Goal: Information Seeking & Learning: Learn about a topic

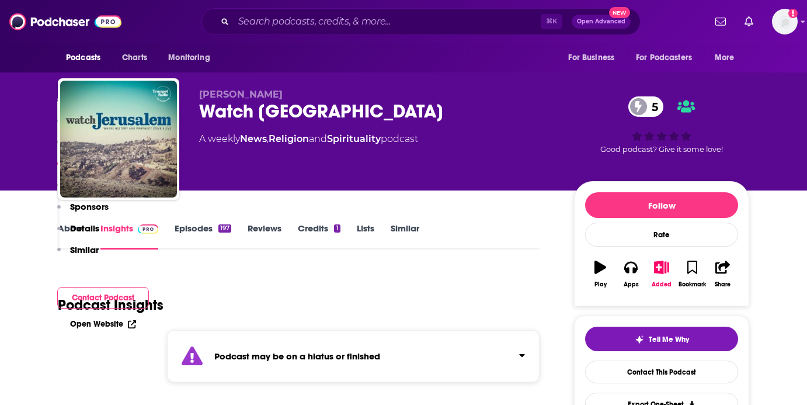
scroll to position [851, 0]
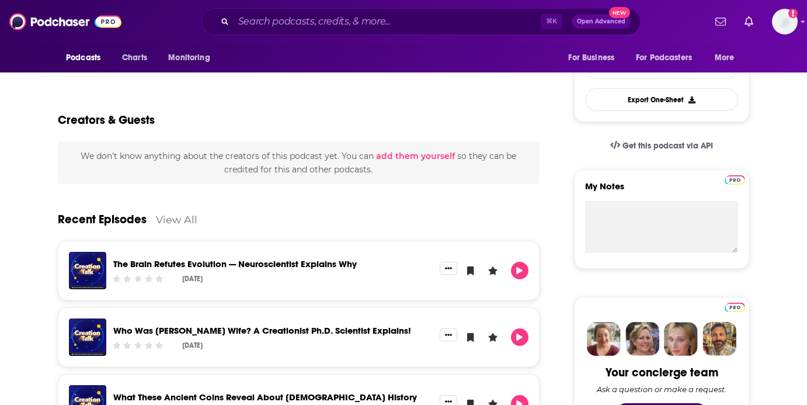
scroll to position [318, 0]
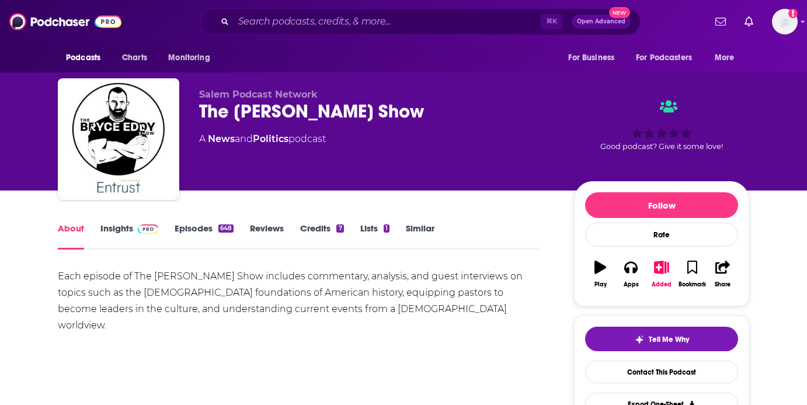
click at [133, 246] on link "Insights" at bounding box center [129, 236] width 58 height 27
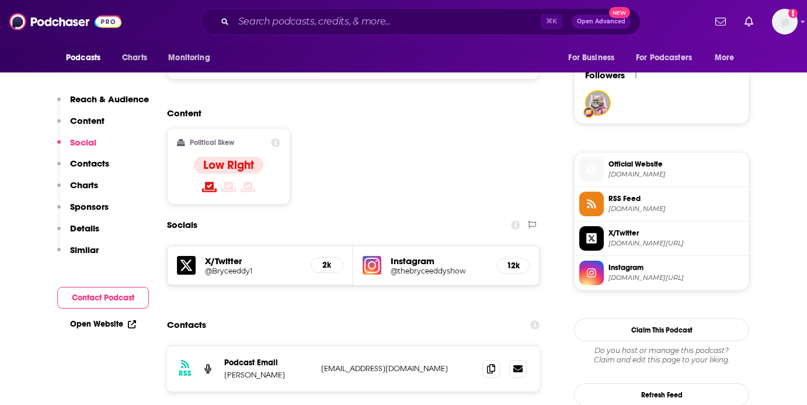
scroll to position [841, 0]
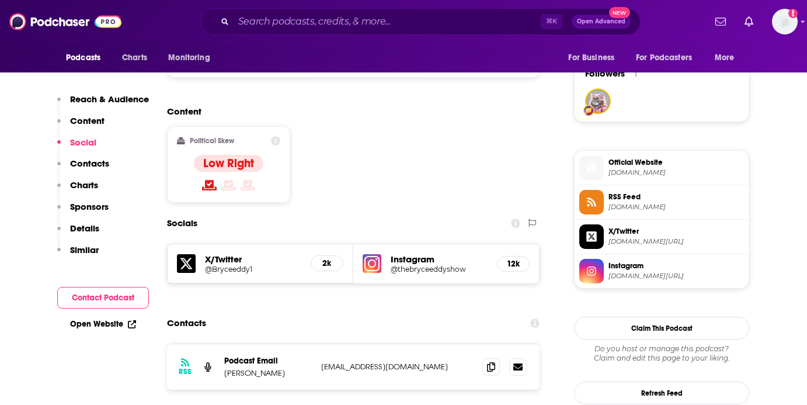
click at [437, 265] on h5 "@thebryceeddyshow" at bounding box center [439, 269] width 97 height 9
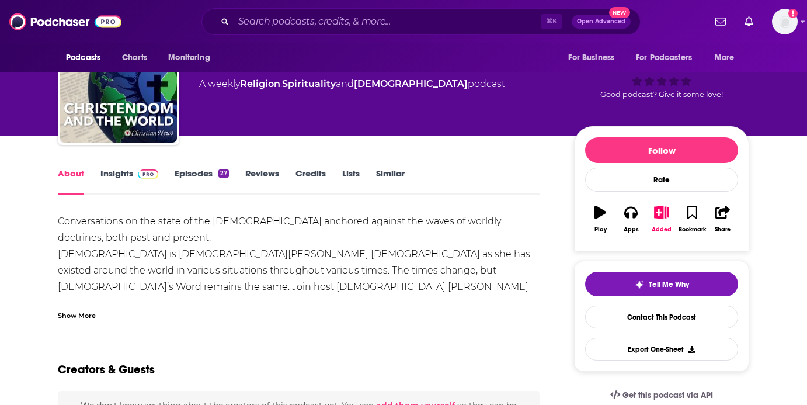
scroll to position [56, 0]
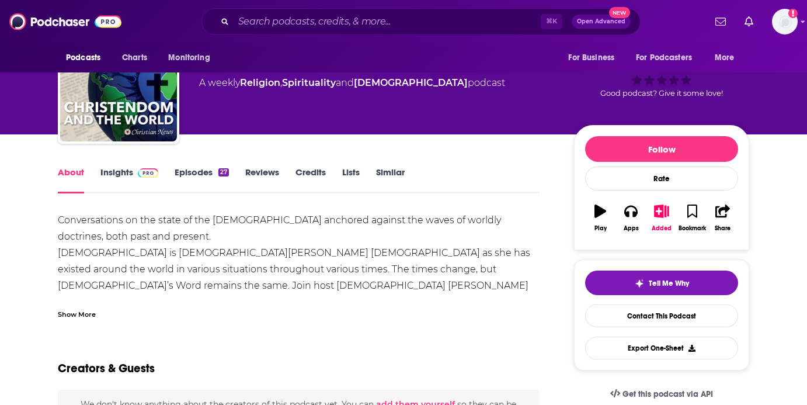
click at [80, 314] on div "Show More" at bounding box center [77, 313] width 38 height 11
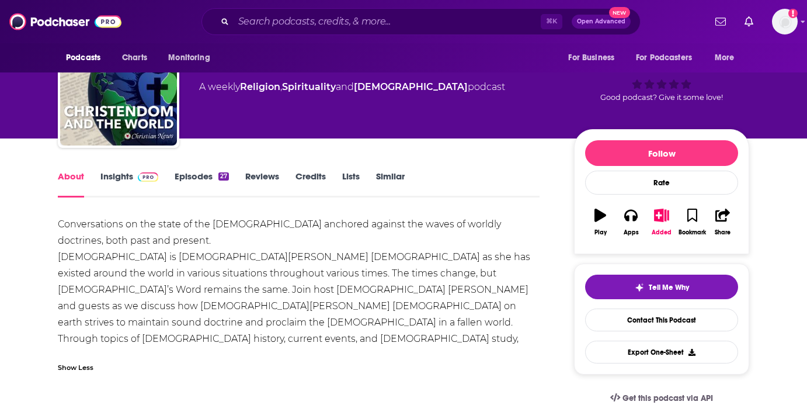
scroll to position [10, 0]
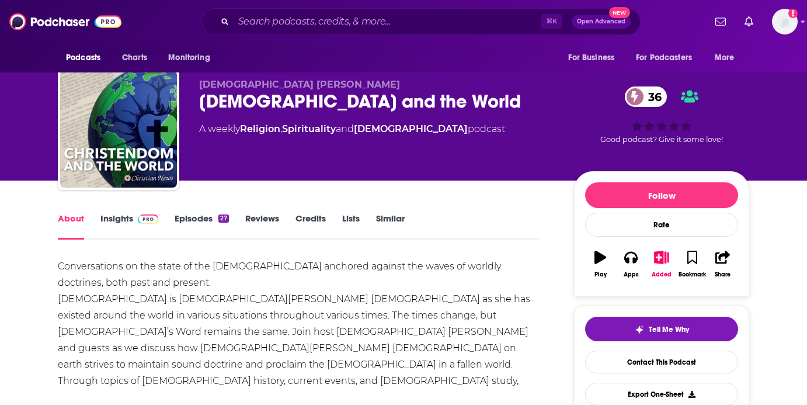
click at [184, 211] on div "About Insights Episodes 27 Reviews Credits Lists Similar" at bounding box center [299, 225] width 482 height 29
click at [186, 220] on link "Episodes 27" at bounding box center [202, 226] width 54 height 27
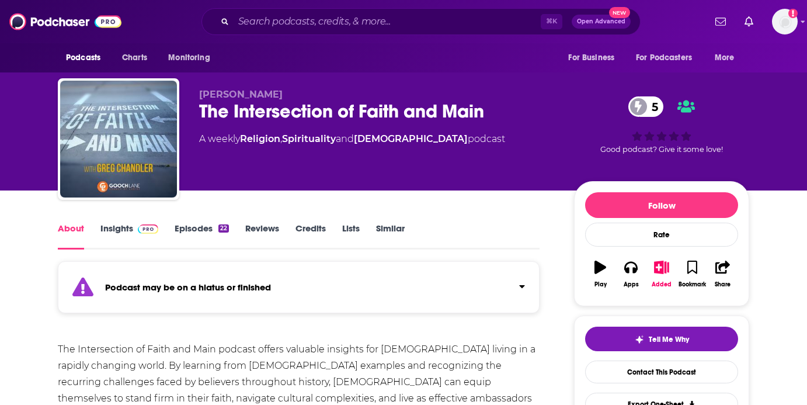
click at [138, 230] on img at bounding box center [148, 228] width 20 height 9
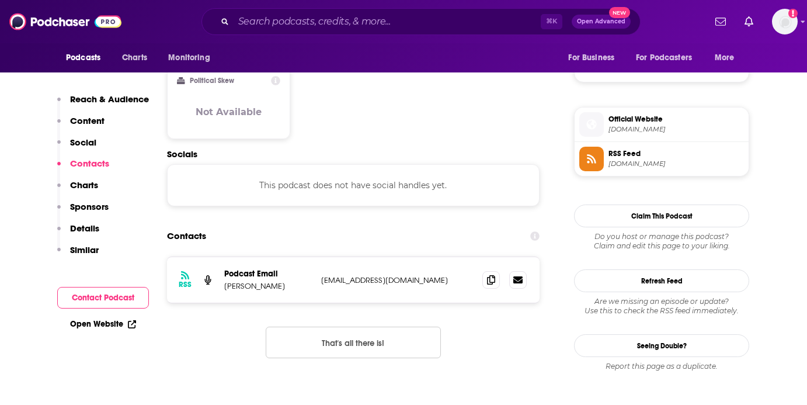
scroll to position [789, 0]
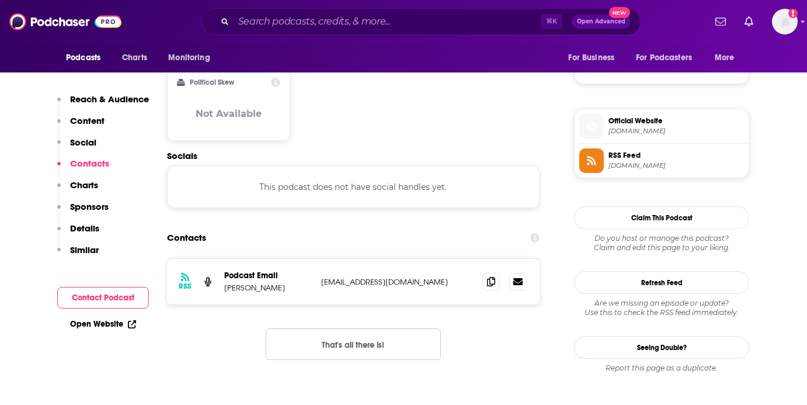
click at [670, 131] on span "faithandmainpodcast.com" at bounding box center [676, 131] width 135 height 9
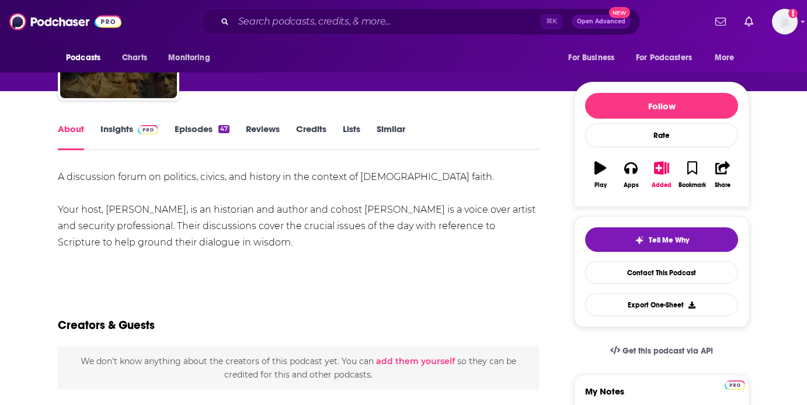
scroll to position [114, 0]
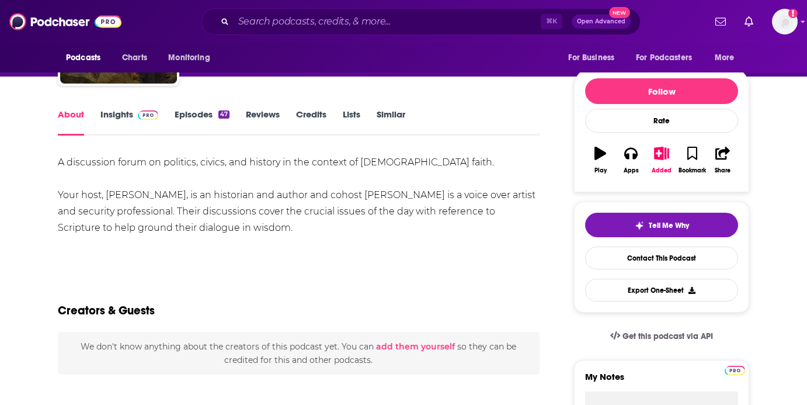
click at [135, 112] on span at bounding box center [145, 114] width 25 height 11
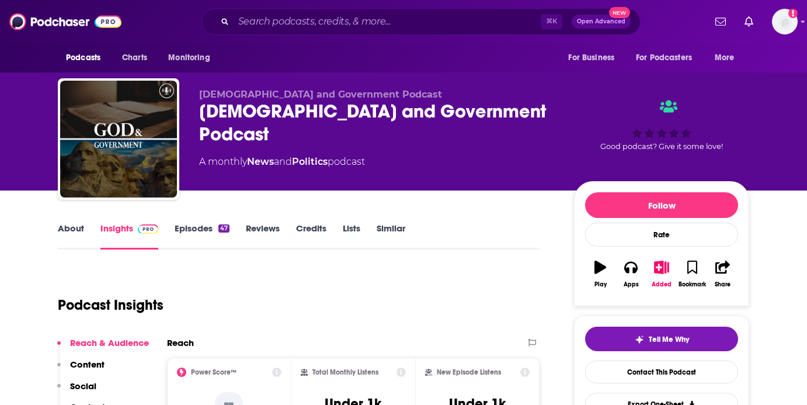
click at [71, 232] on link "About" at bounding box center [71, 236] width 26 height 27
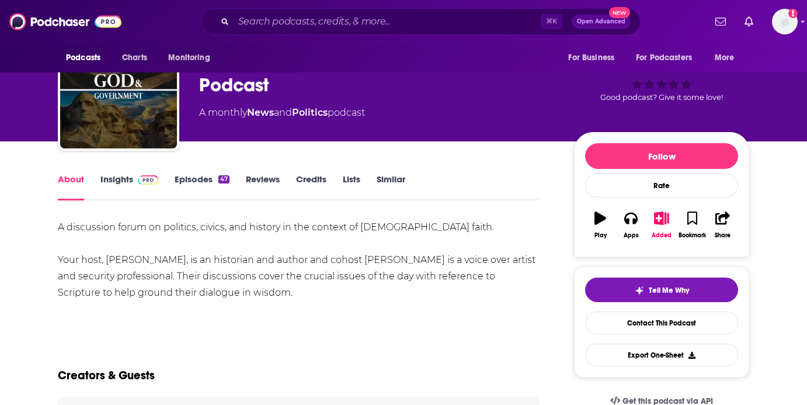
scroll to position [61, 0]
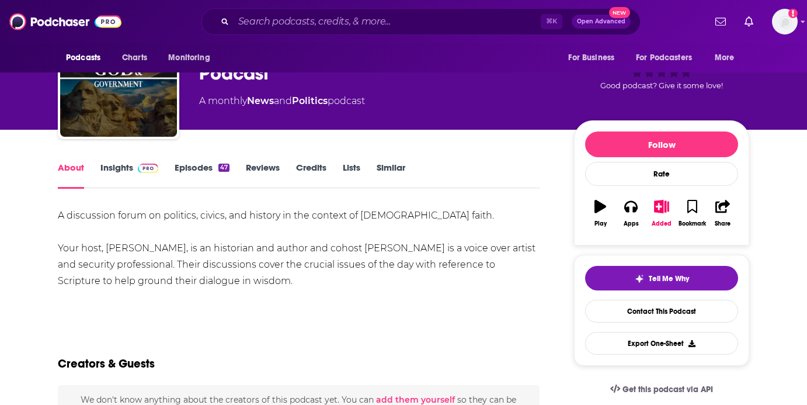
click at [143, 165] on img at bounding box center [148, 168] width 20 height 9
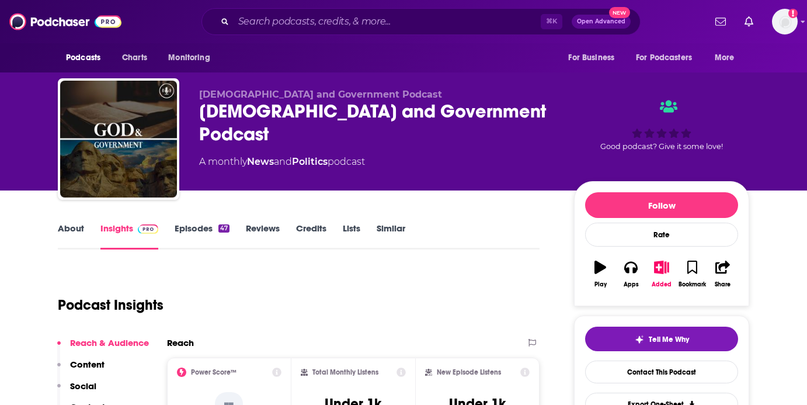
click at [200, 227] on link "Episodes 47" at bounding box center [202, 236] width 55 height 27
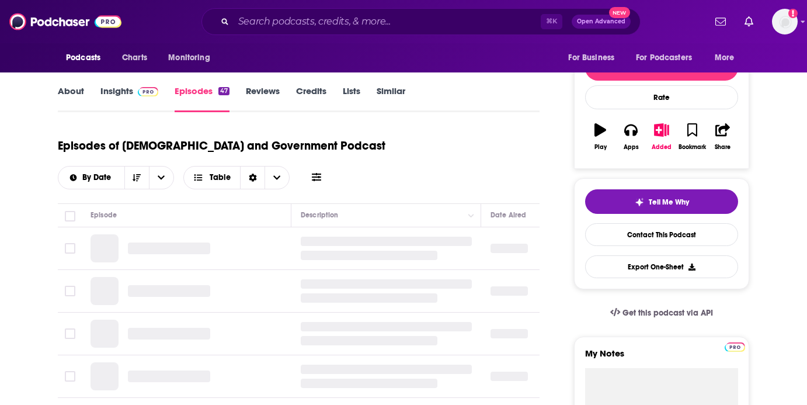
scroll to position [145, 0]
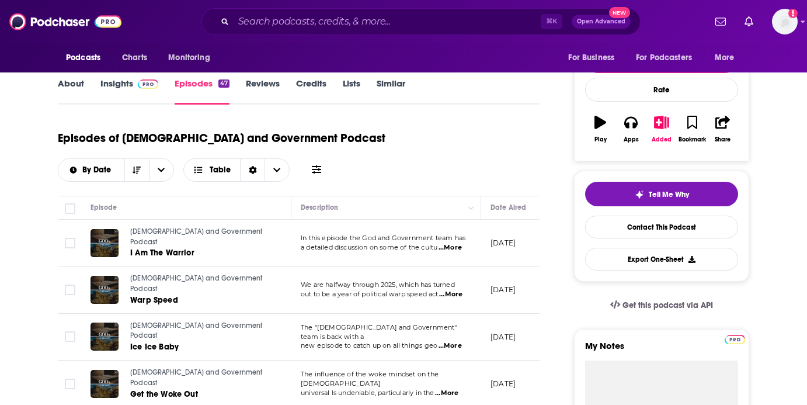
click at [457, 248] on span "...More" at bounding box center [450, 247] width 23 height 9
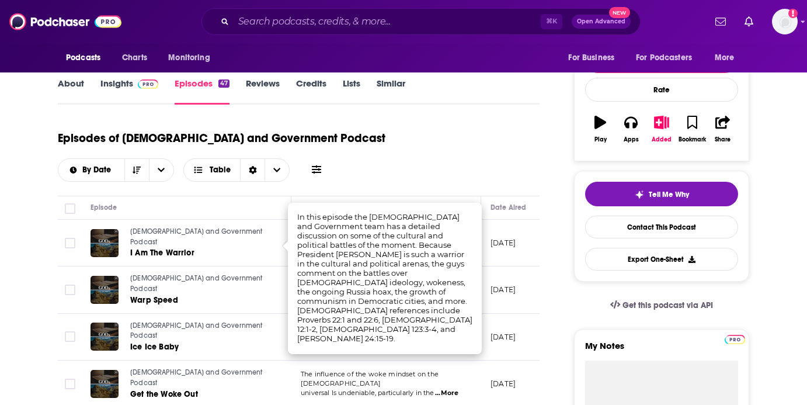
click at [468, 165] on div "Episodes of God and Government Podcast By Date Table" at bounding box center [299, 152] width 482 height 58
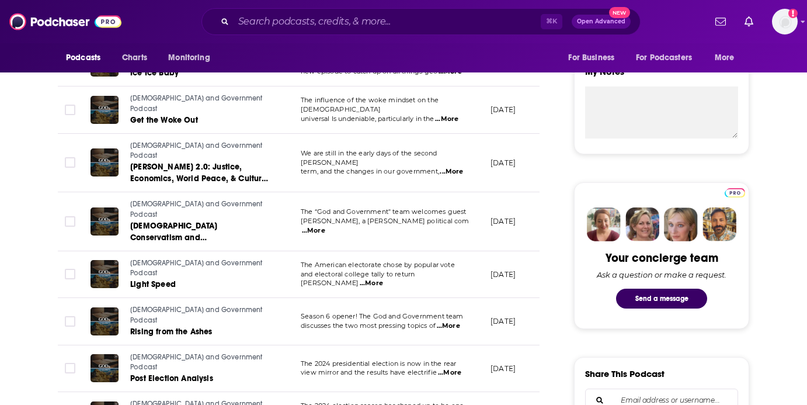
scroll to position [463, 0]
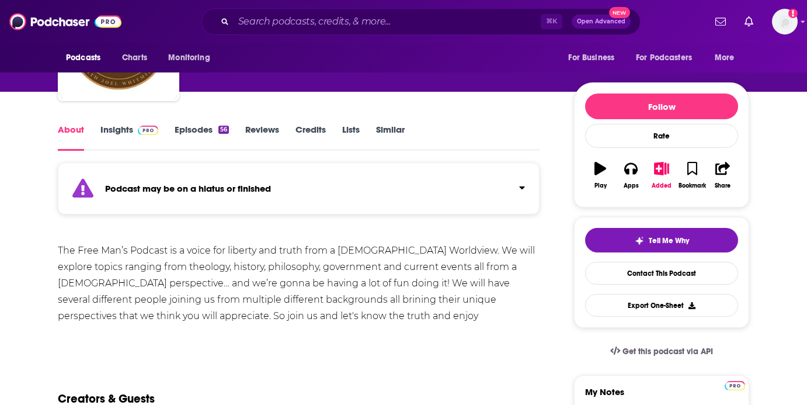
scroll to position [99, 0]
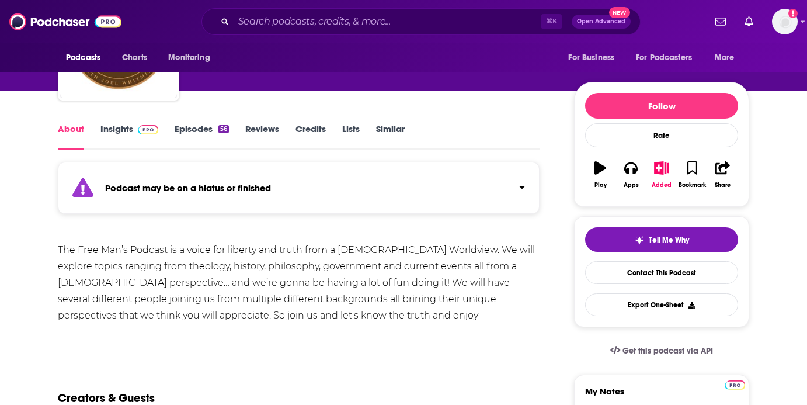
click at [128, 131] on link "Insights" at bounding box center [129, 136] width 58 height 27
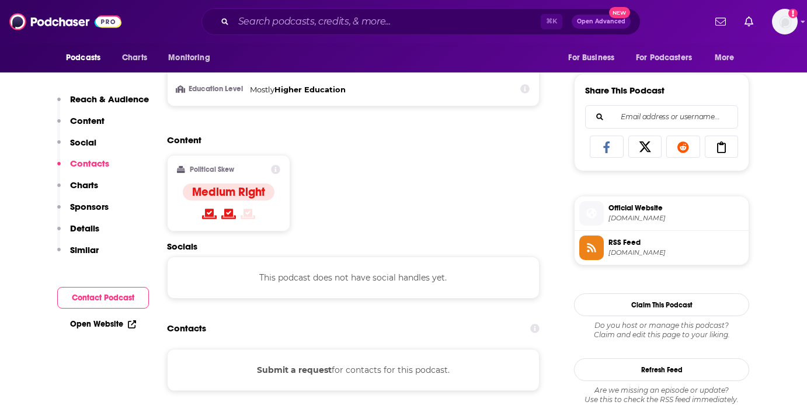
scroll to position [697, 0]
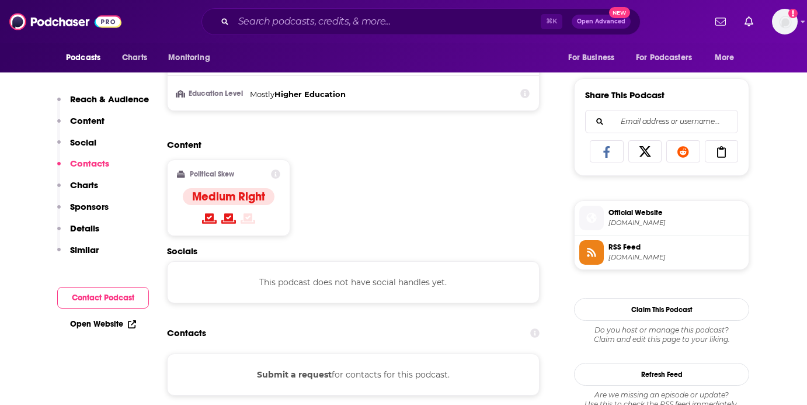
click at [689, 226] on span "[DOMAIN_NAME]" at bounding box center [676, 222] width 135 height 9
